Goal: Transaction & Acquisition: Purchase product/service

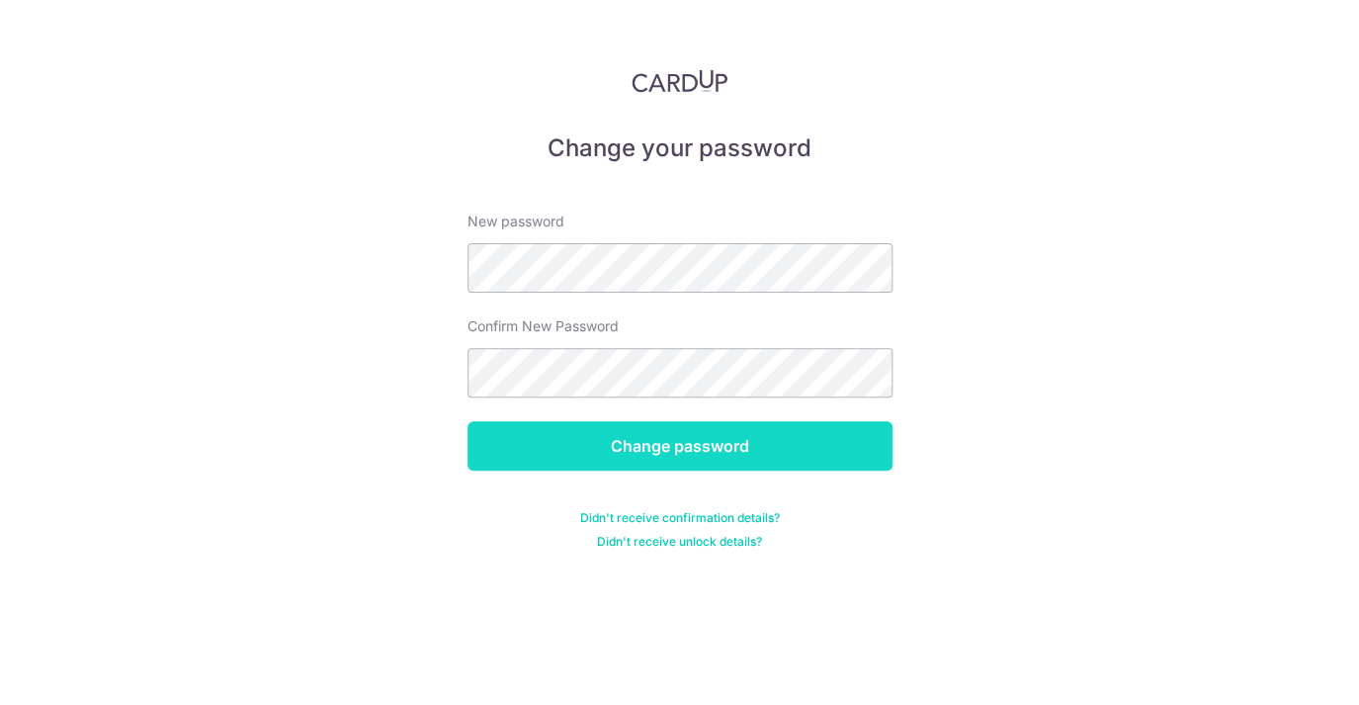
click at [810, 447] on input "Change password" at bounding box center [680, 445] width 425 height 49
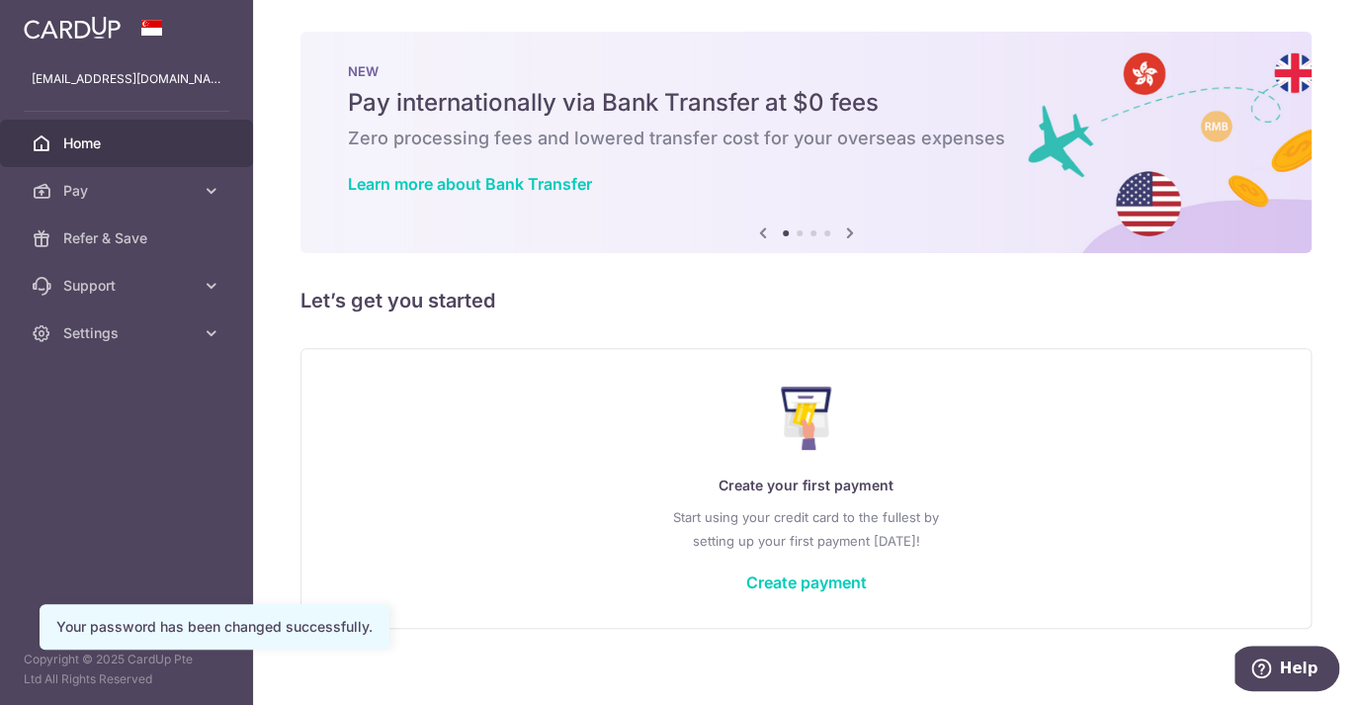
scroll to position [17, 0]
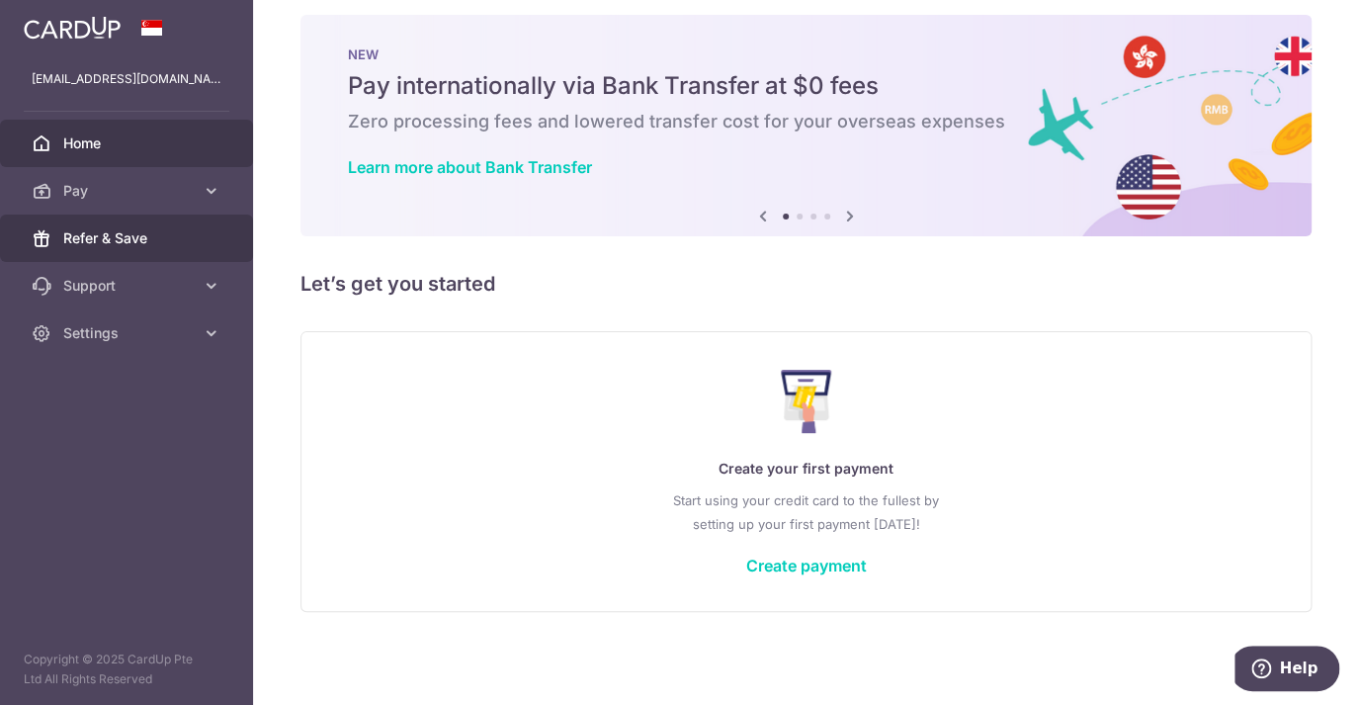
click at [178, 235] on span "Refer & Save" at bounding box center [128, 238] width 130 height 20
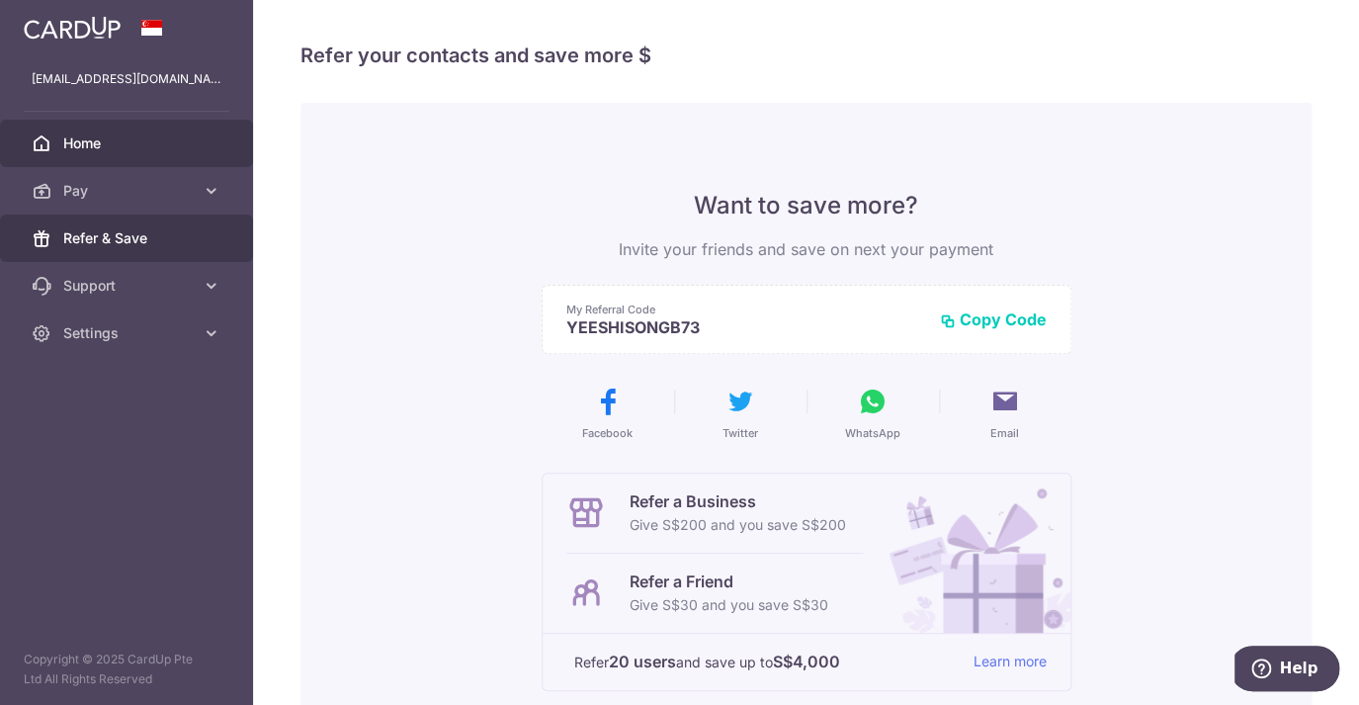
click at [170, 155] on link "Home" at bounding box center [126, 143] width 253 height 47
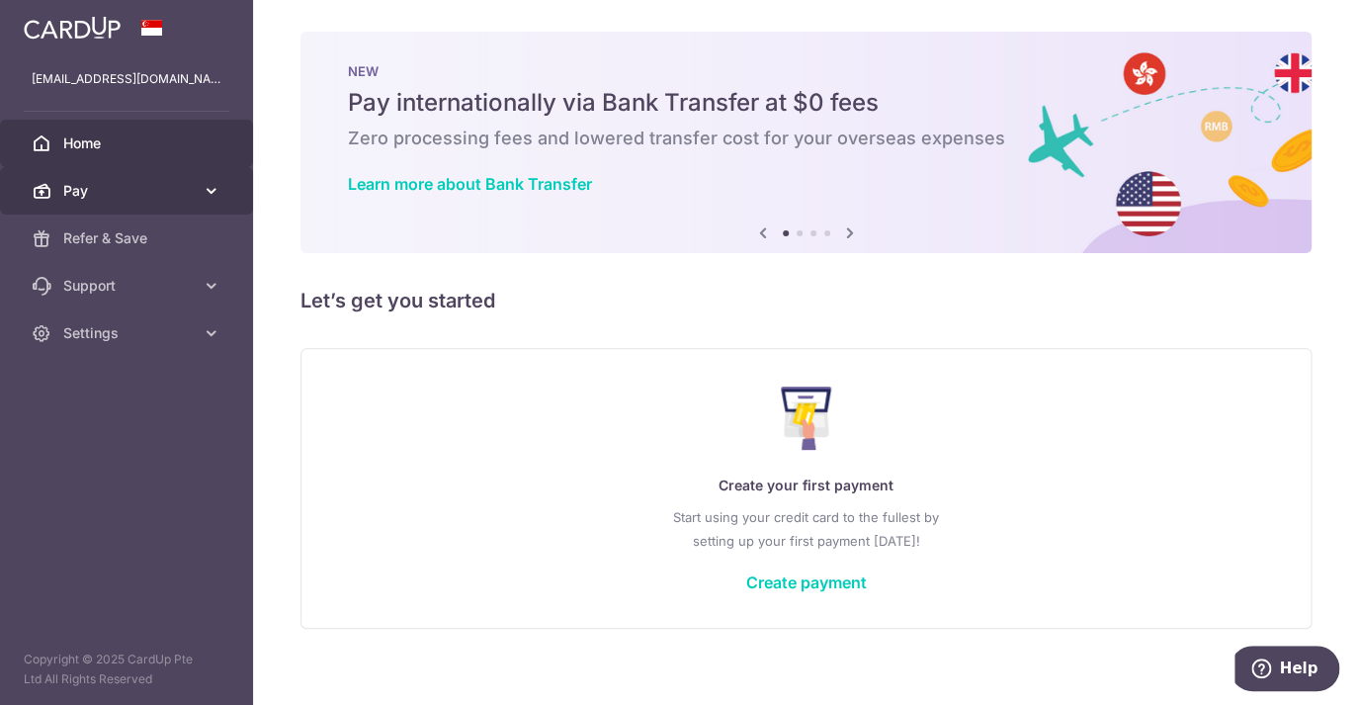
click at [168, 202] on link "Pay" at bounding box center [126, 190] width 253 height 47
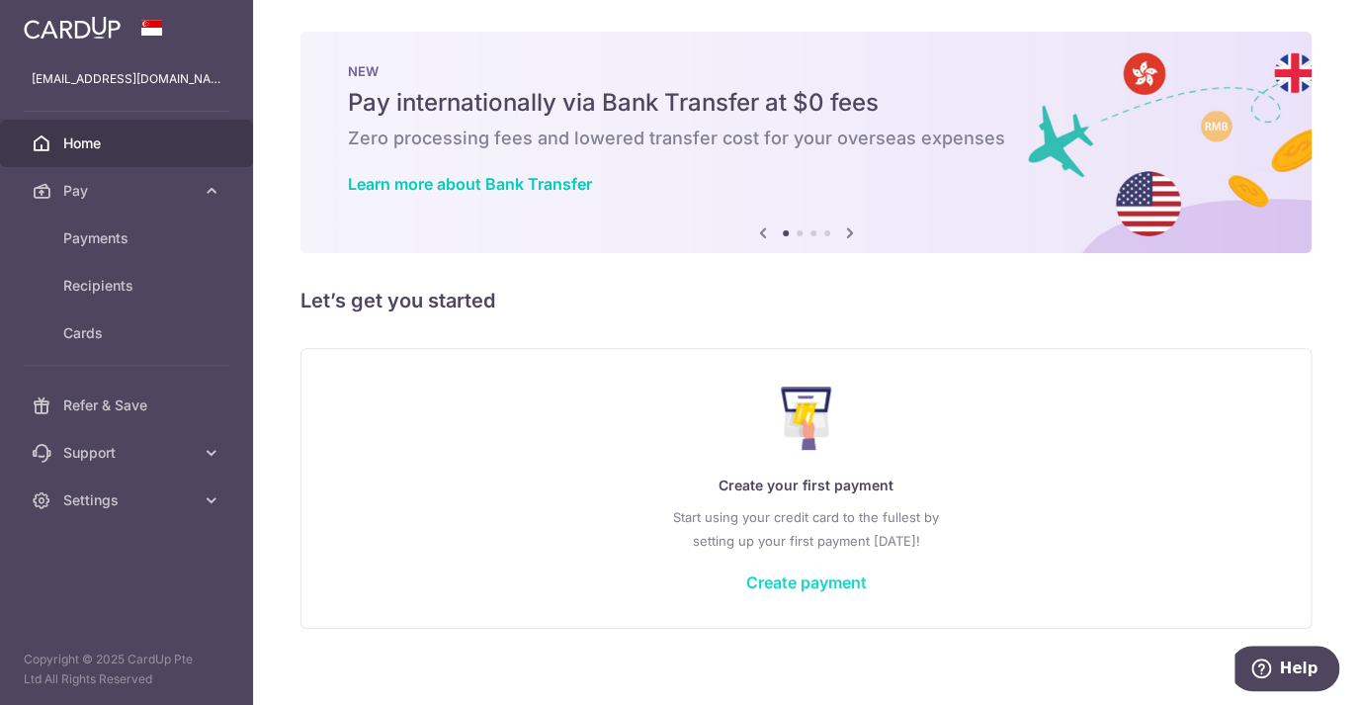
click at [795, 576] on link "Create payment" at bounding box center [806, 582] width 121 height 20
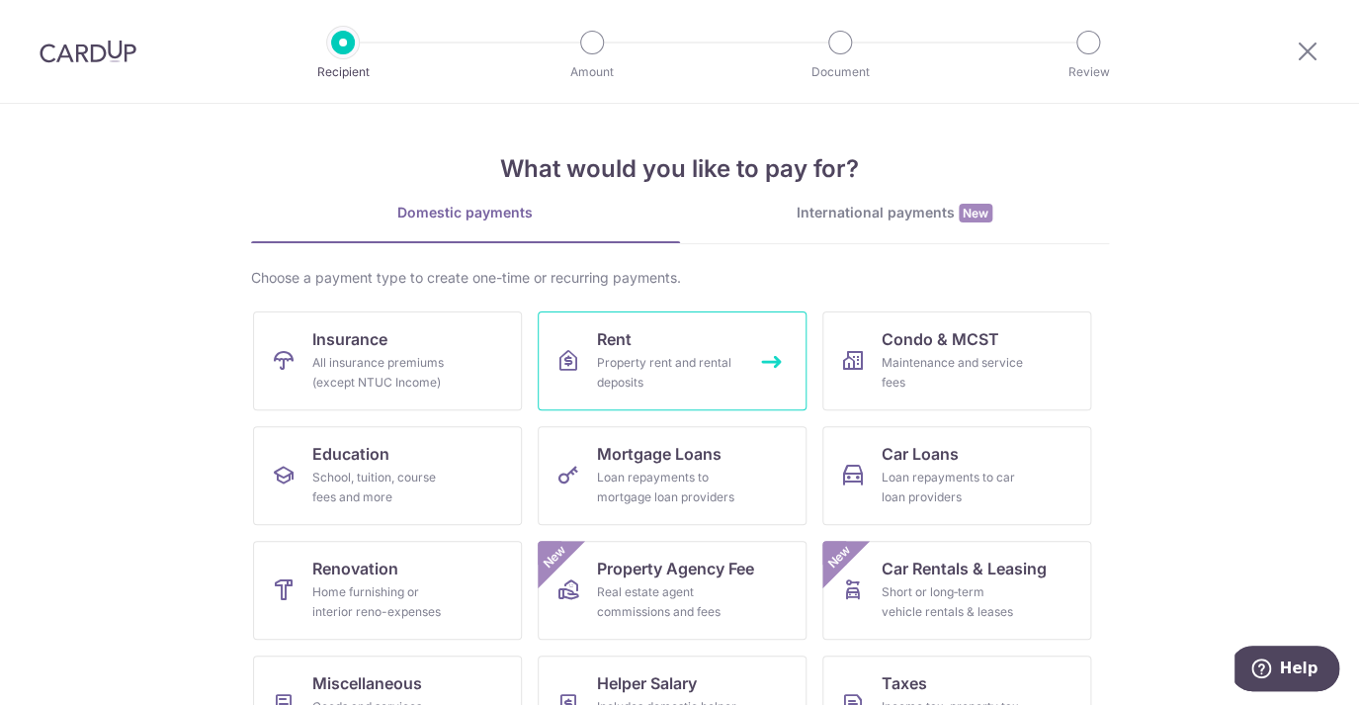
click at [662, 352] on link "Rent Property rent and rental deposits" at bounding box center [672, 360] width 269 height 99
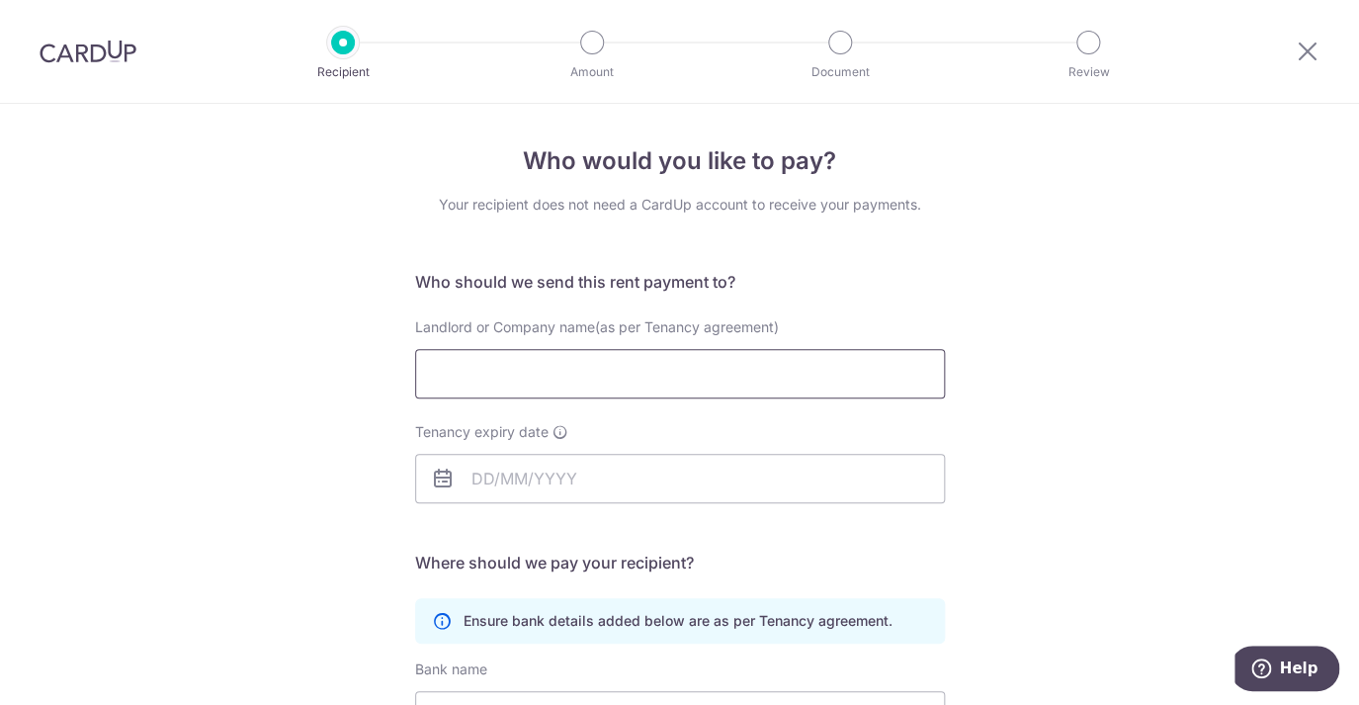
click at [659, 370] on input "Landlord or Company name(as per Tenancy agreement)" at bounding box center [680, 373] width 530 height 49
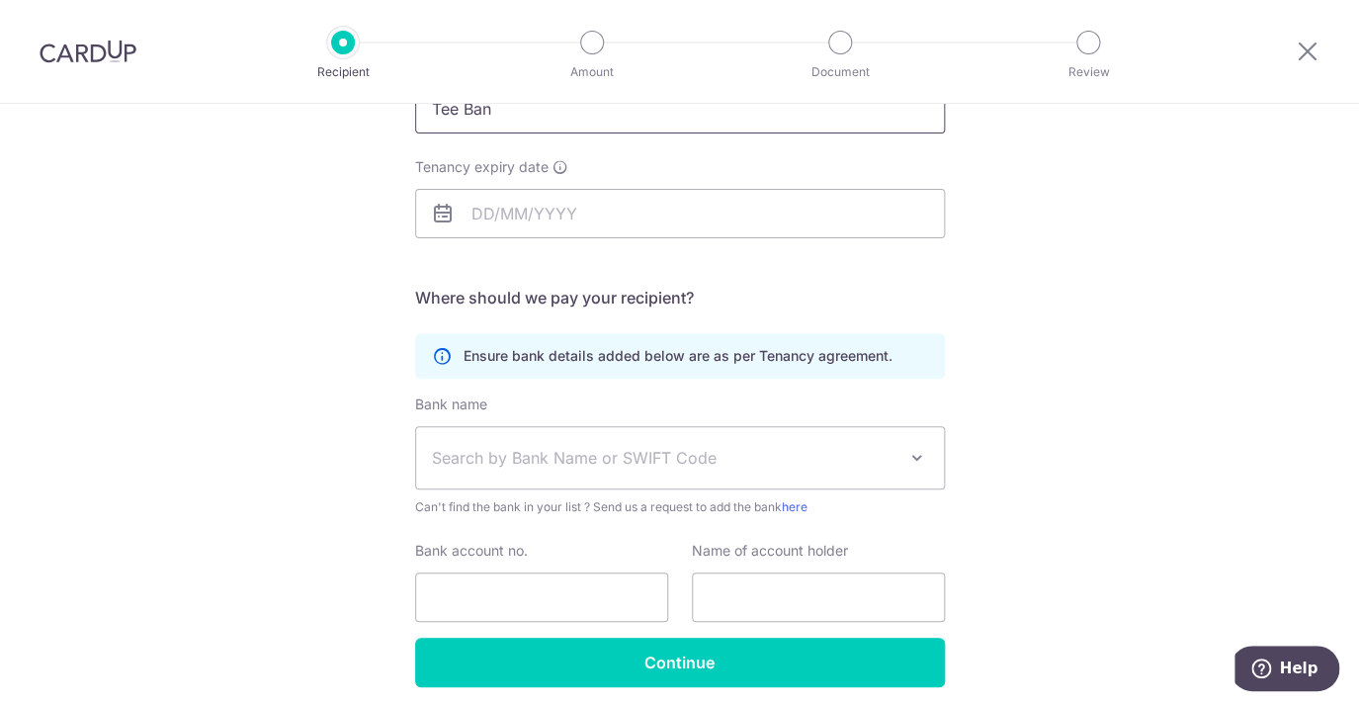
scroll to position [340, 0]
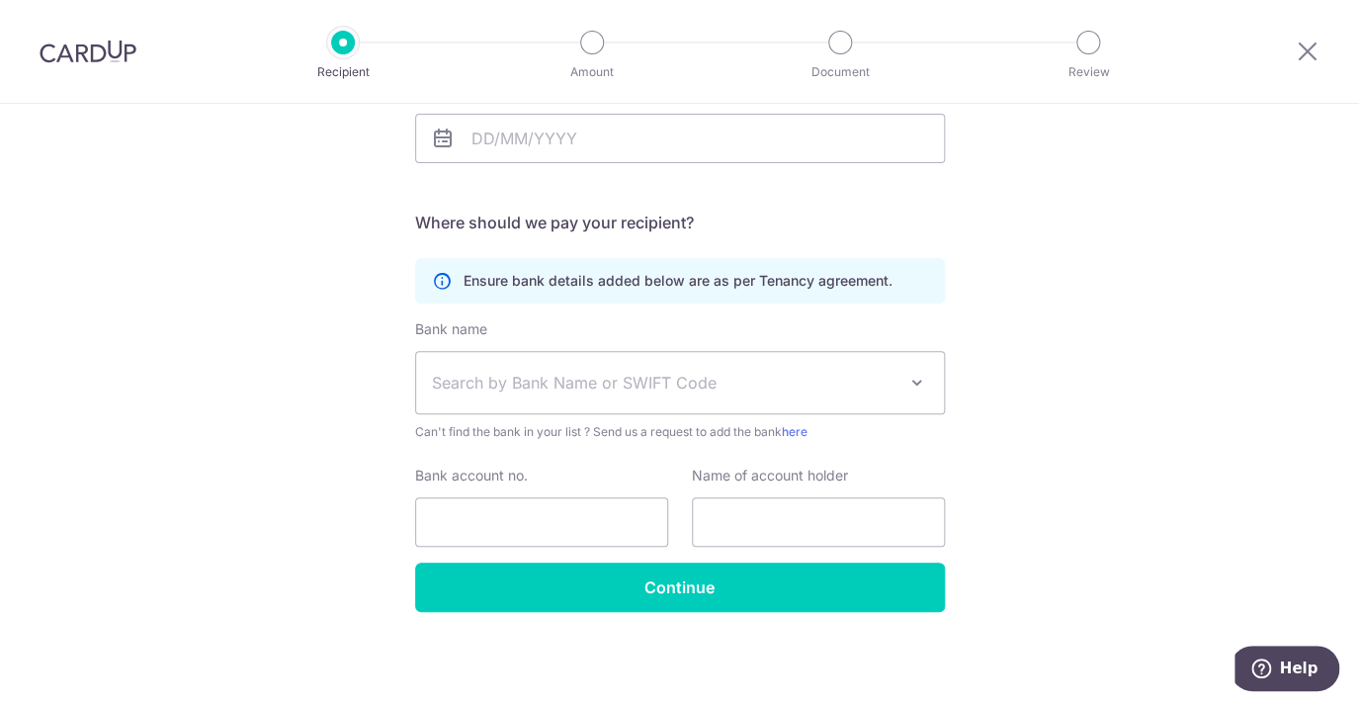
type input "Tee Ban"
click at [648, 400] on span "Search by Bank Name or SWIFT Code" at bounding box center [680, 382] width 528 height 61
